Goal: Transaction & Acquisition: Book appointment/travel/reservation

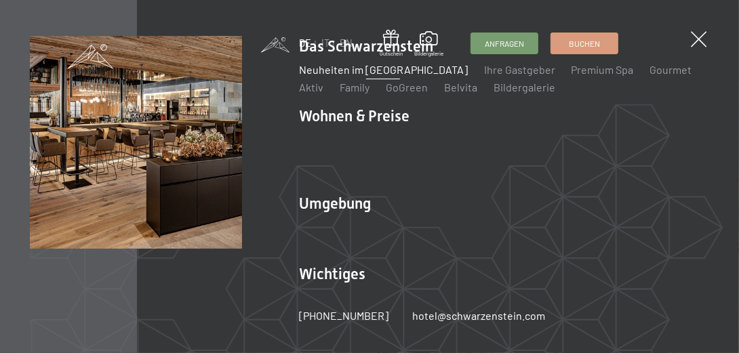
click at [330, 74] on link "Neuheiten im [GEOGRAPHIC_DATA]" at bounding box center [383, 69] width 169 height 13
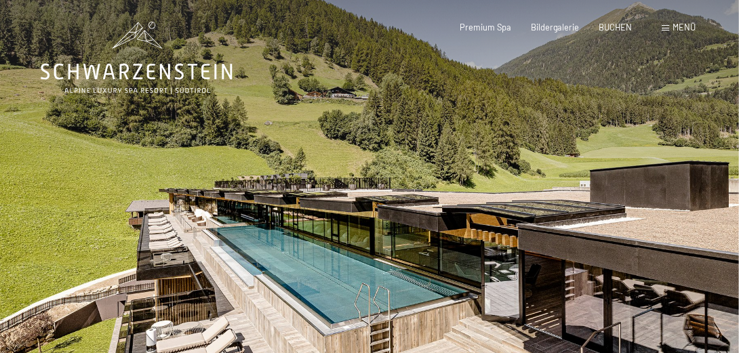
click at [678, 25] on span "Menü" at bounding box center [683, 27] width 23 height 11
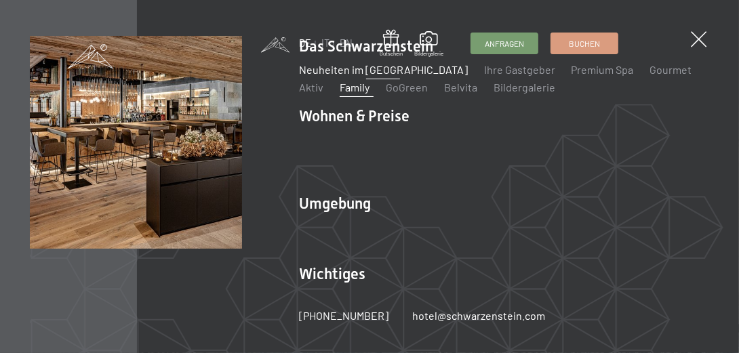
click at [350, 86] on link "Family" at bounding box center [354, 87] width 30 height 13
click at [696, 37] on span at bounding box center [697, 39] width 22 height 22
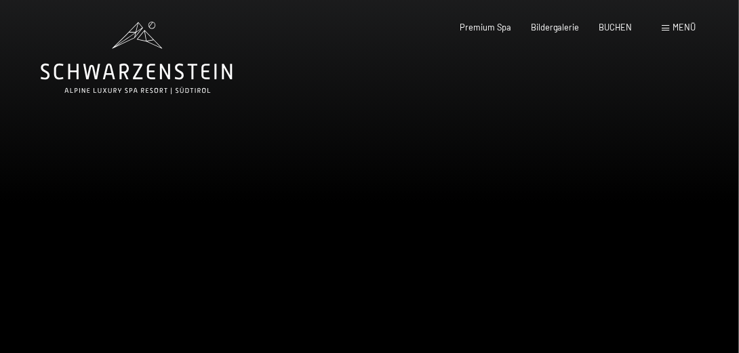
click at [677, 28] on span "Menü" at bounding box center [683, 27] width 23 height 11
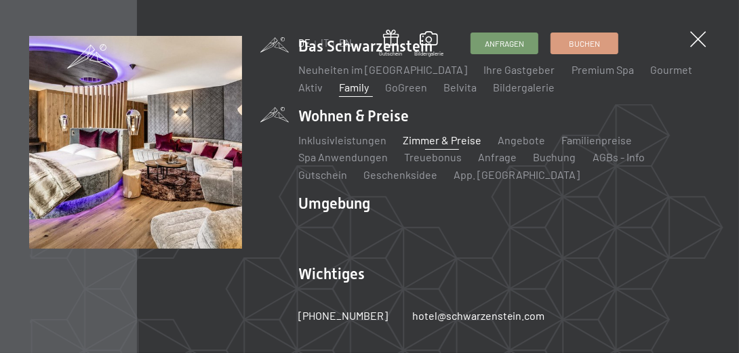
click at [415, 140] on link "Zimmer & Preise" at bounding box center [442, 139] width 79 height 13
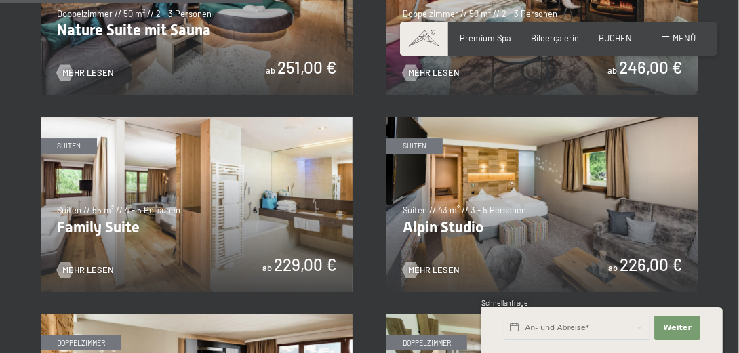
scroll to position [1210, 0]
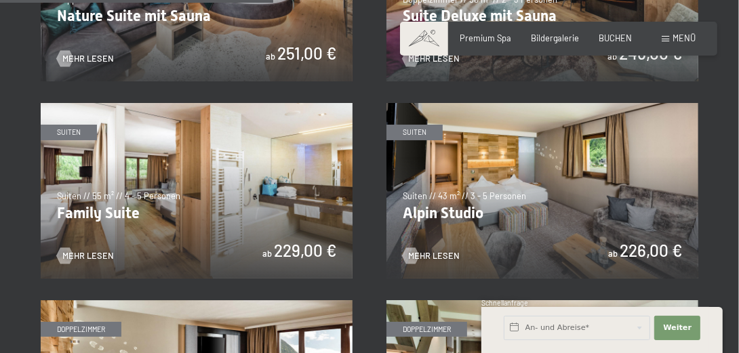
click at [210, 230] on img at bounding box center [197, 190] width 312 height 175
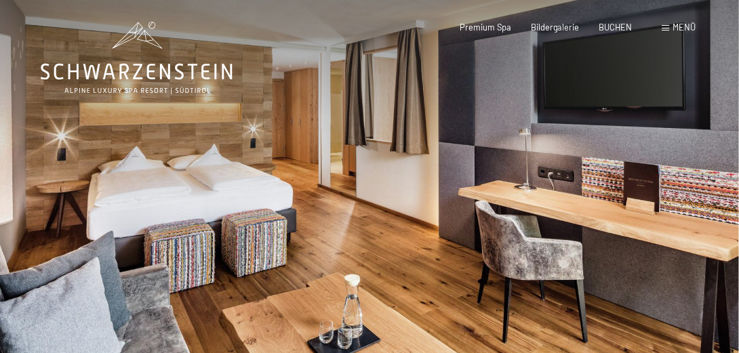
click at [729, 209] on div at bounding box center [553, 220] width 369 height 440
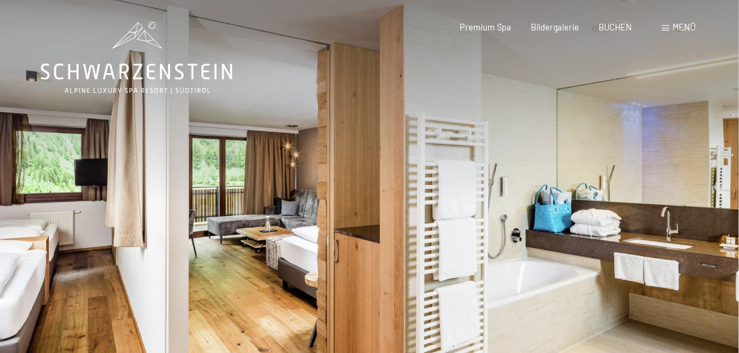
click at [723, 209] on div at bounding box center [553, 220] width 369 height 440
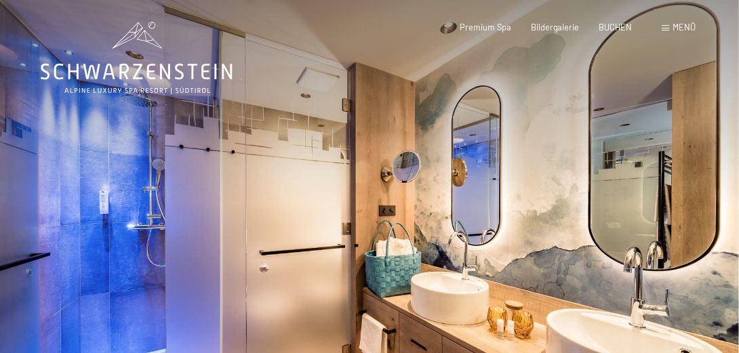
click at [723, 209] on div at bounding box center [553, 220] width 369 height 440
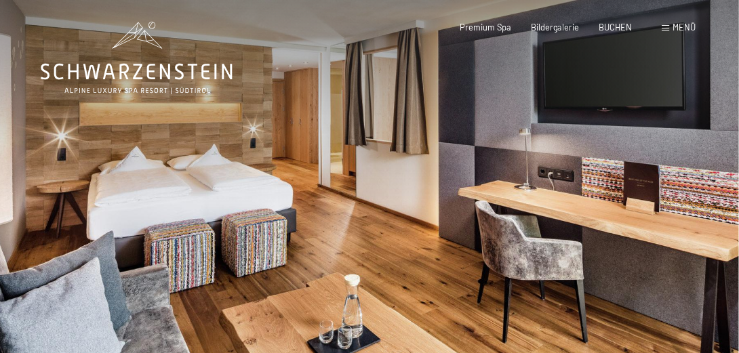
click at [723, 209] on div at bounding box center [553, 220] width 369 height 440
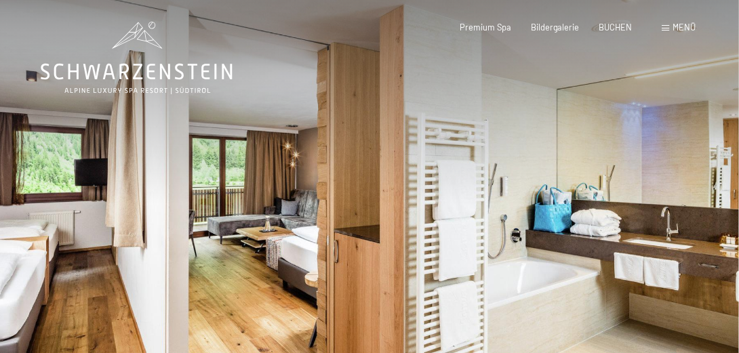
click at [723, 209] on div at bounding box center [553, 220] width 369 height 440
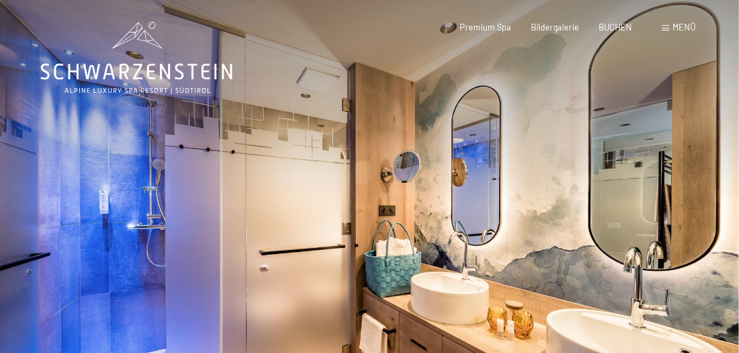
click at [723, 211] on div at bounding box center [553, 220] width 369 height 440
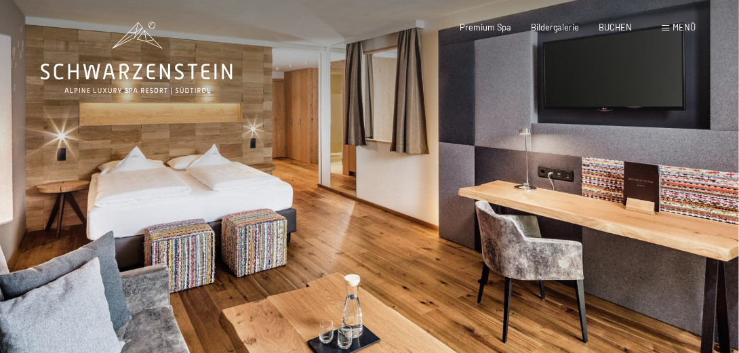
click at [712, 213] on div at bounding box center [553, 220] width 369 height 440
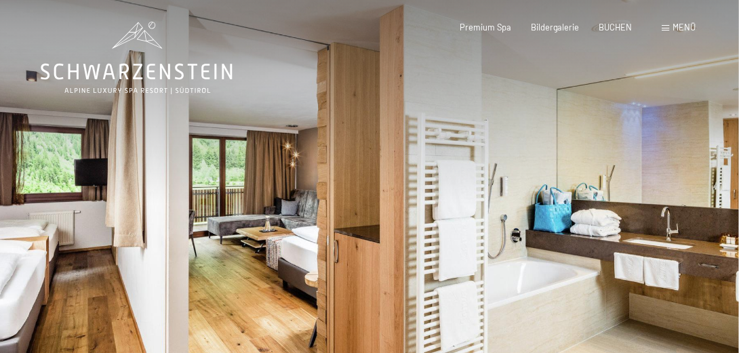
click at [712, 213] on div at bounding box center [553, 220] width 369 height 440
